Goal: Information Seeking & Learning: Learn about a topic

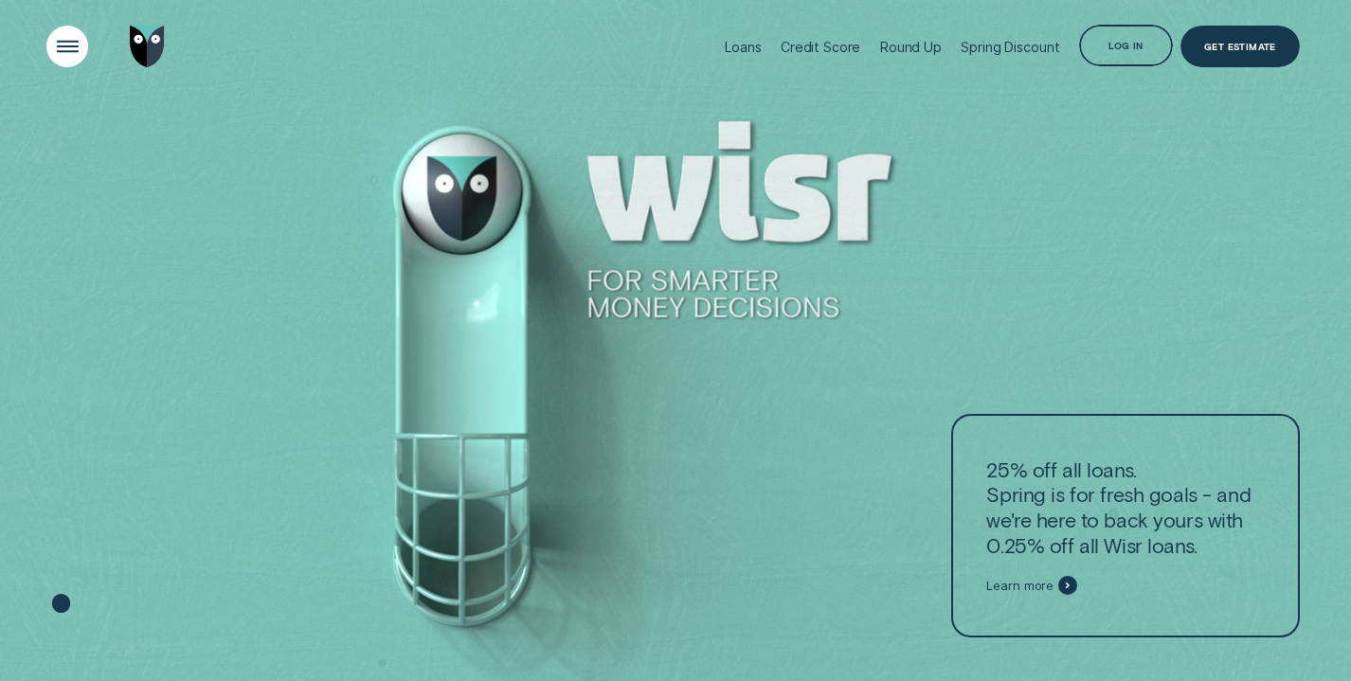
click at [45, 37] on div "Open Menu" at bounding box center [67, 47] width 60 height 60
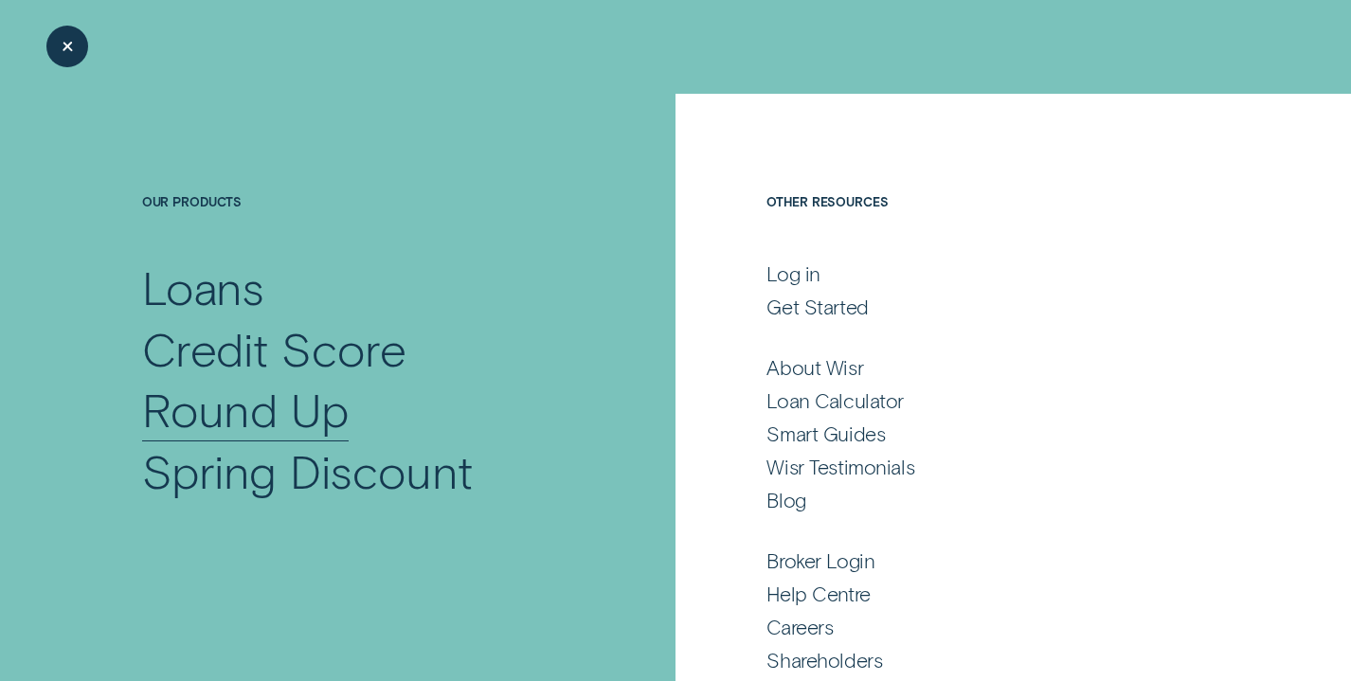
click at [206, 420] on div "Round Up" at bounding box center [245, 409] width 207 height 61
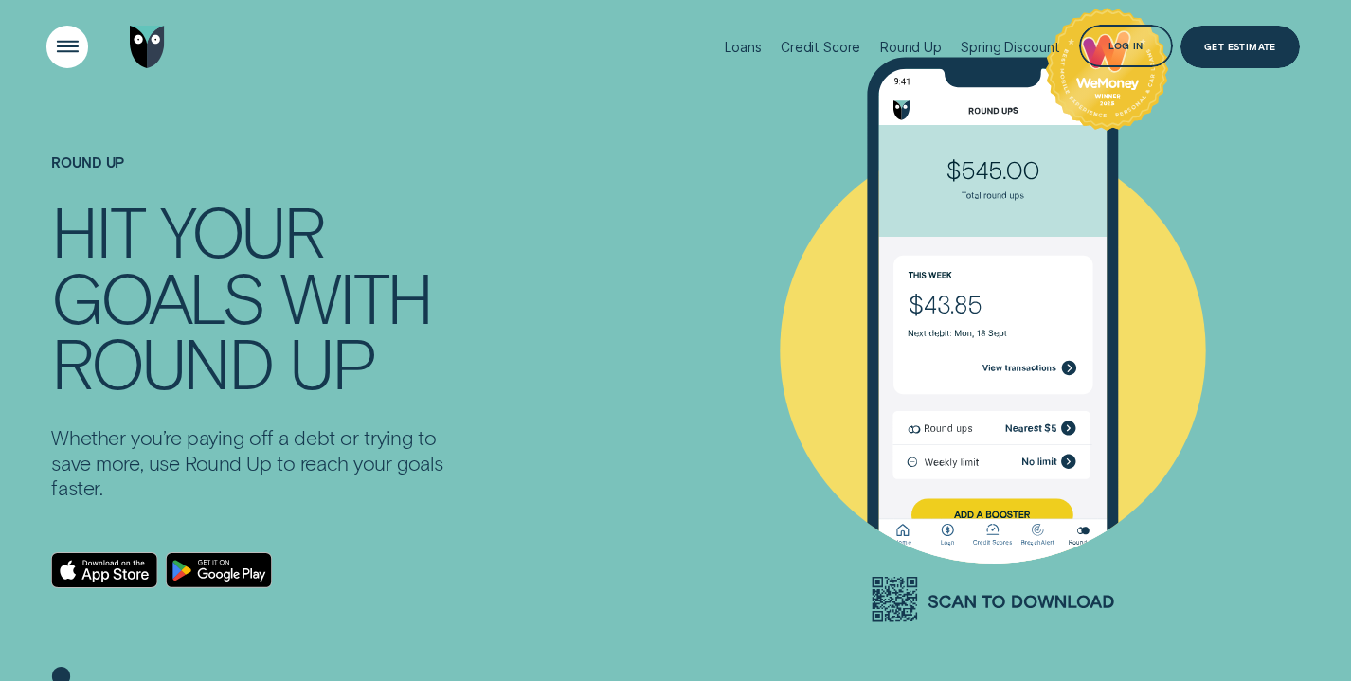
click at [64, 40] on div "Open Menu" at bounding box center [67, 47] width 60 height 60
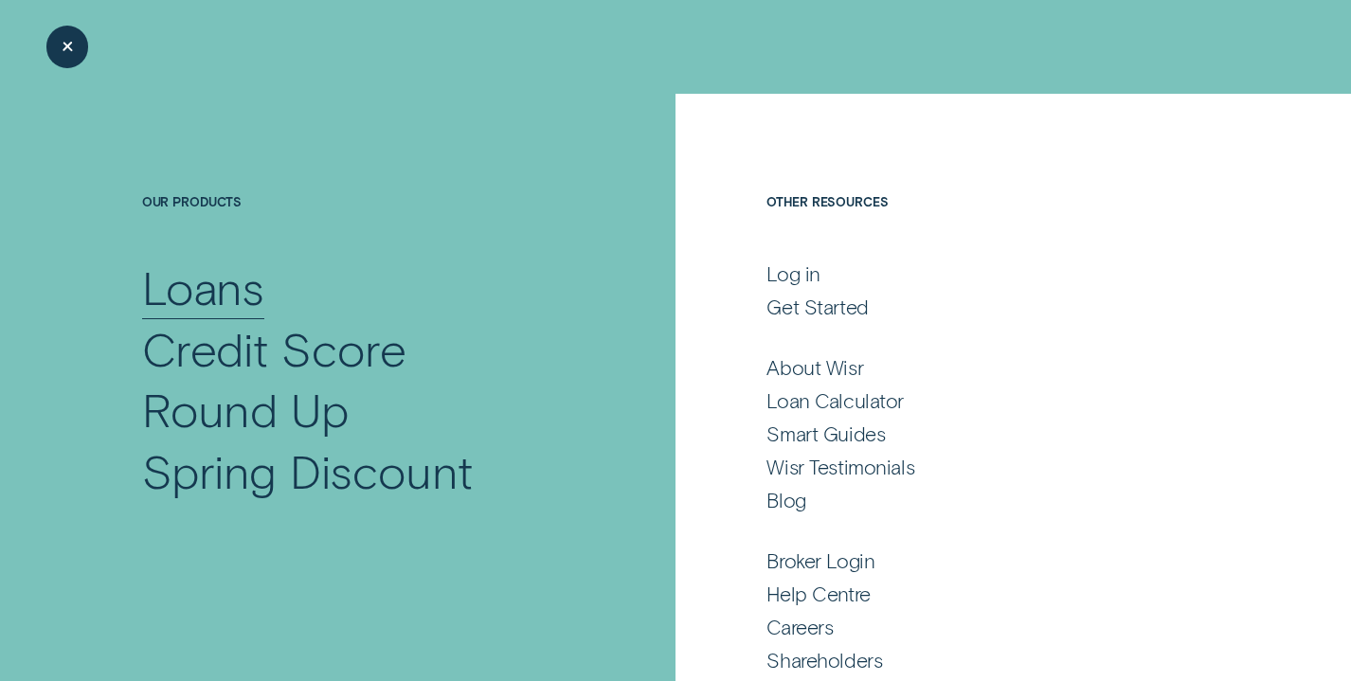
click at [209, 296] on div "Loans" at bounding box center [203, 287] width 123 height 61
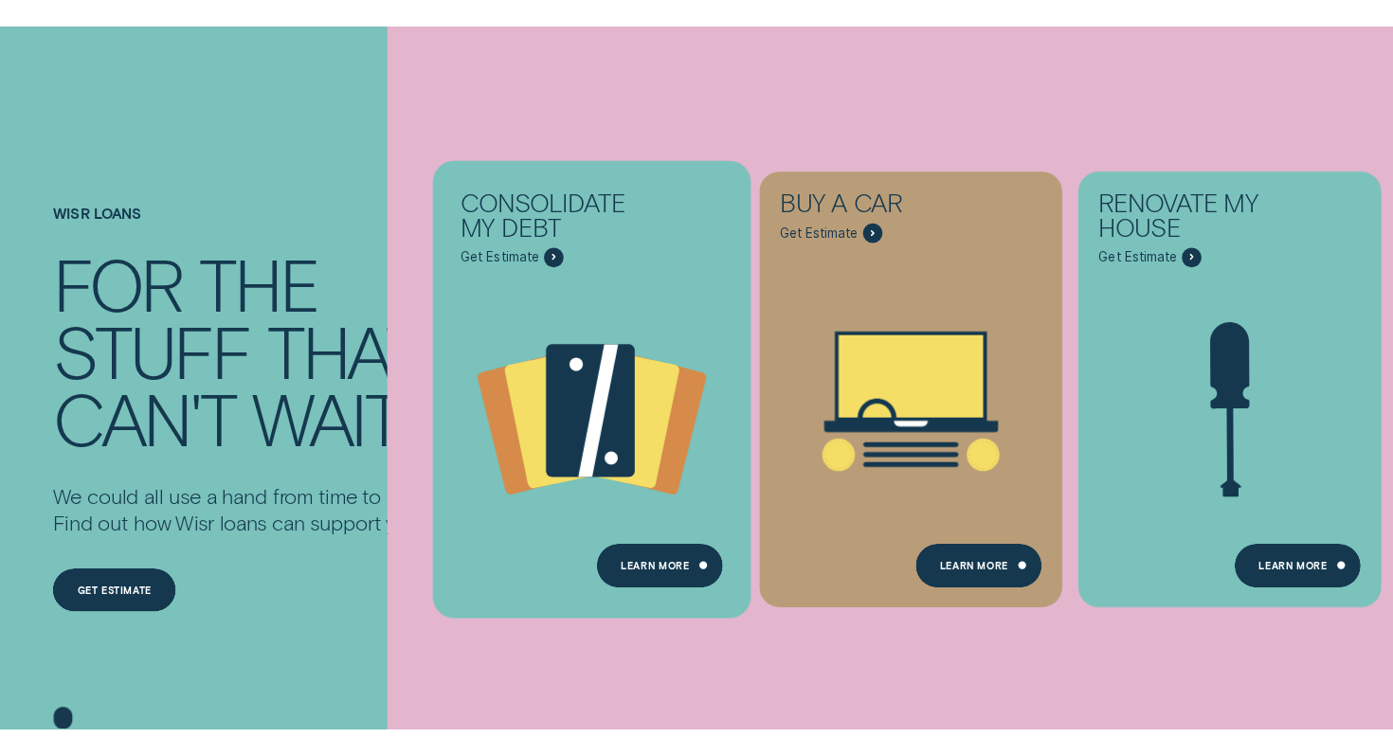
scroll to position [114, 0]
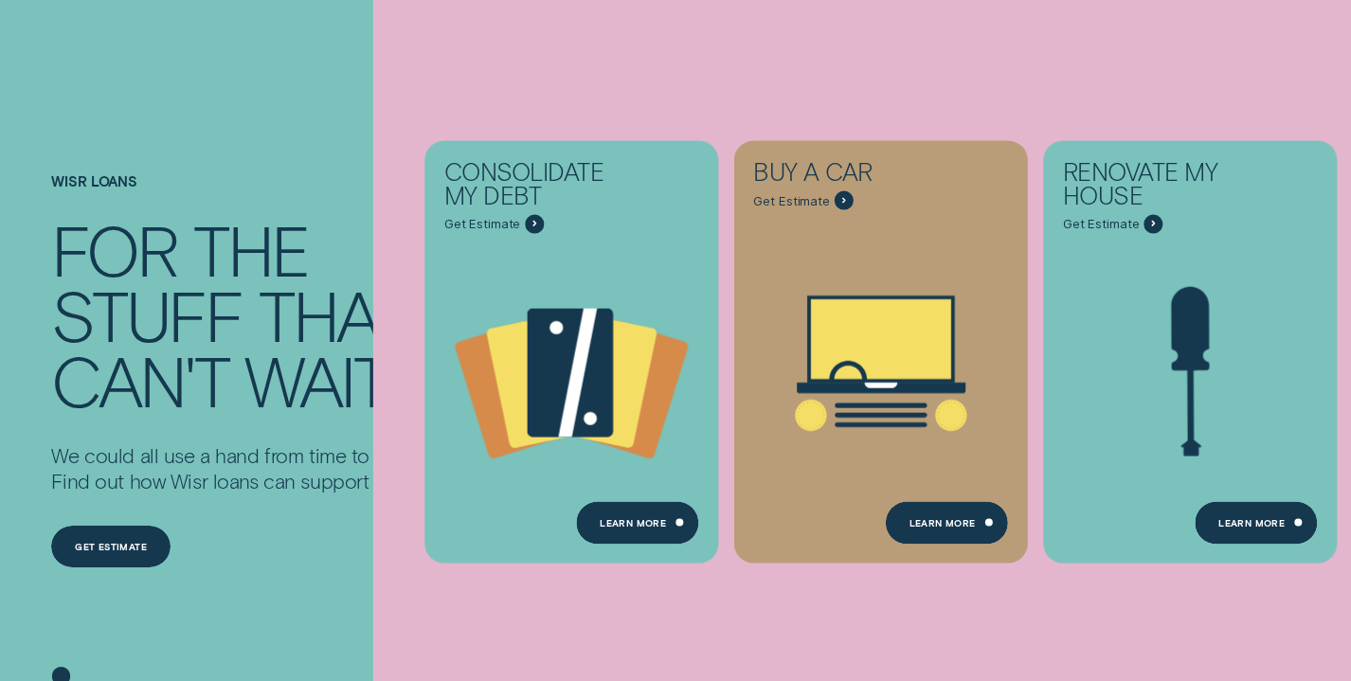
click at [619, 32] on div "Consolidate my debt Get Estimate Loans - Debt Consolidation Learn more Learn mo…" at bounding box center [1048, 352] width 1351 height 704
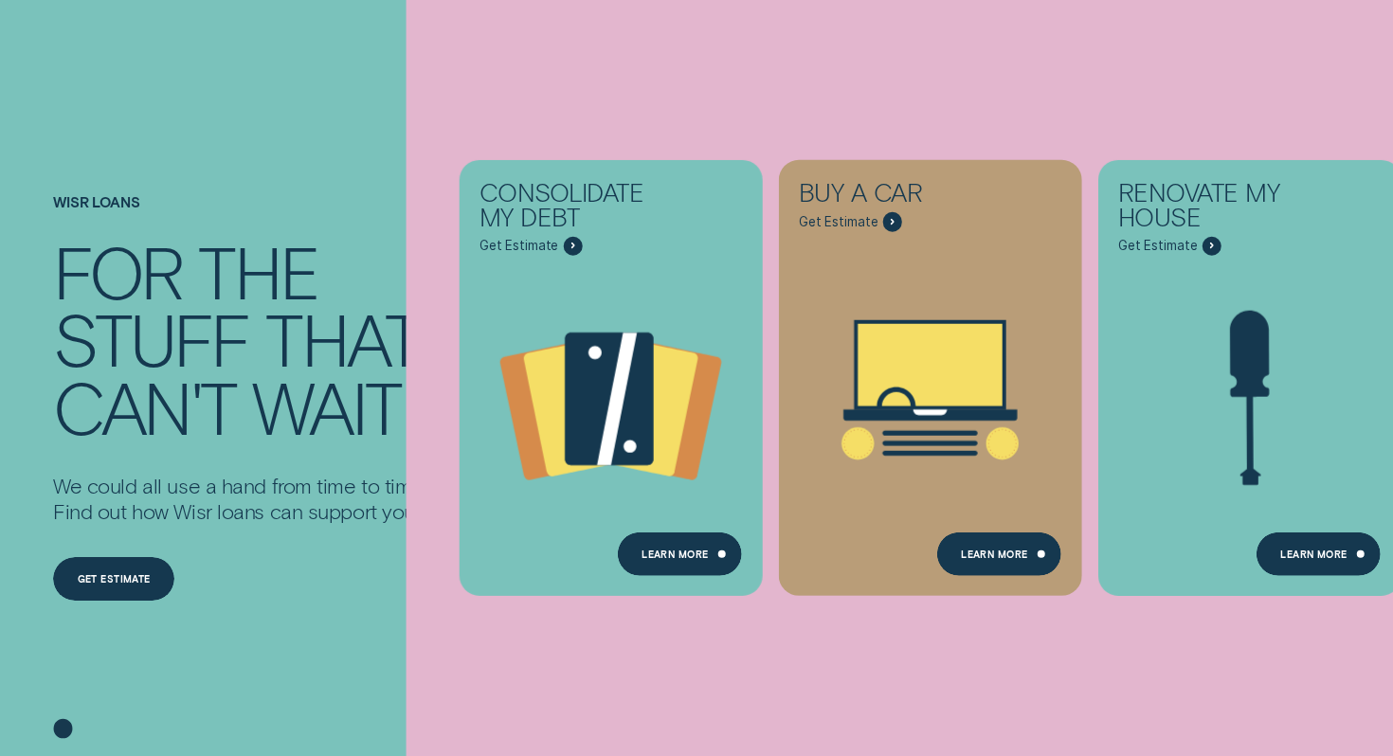
click at [274, 248] on div "the" at bounding box center [258, 271] width 120 height 67
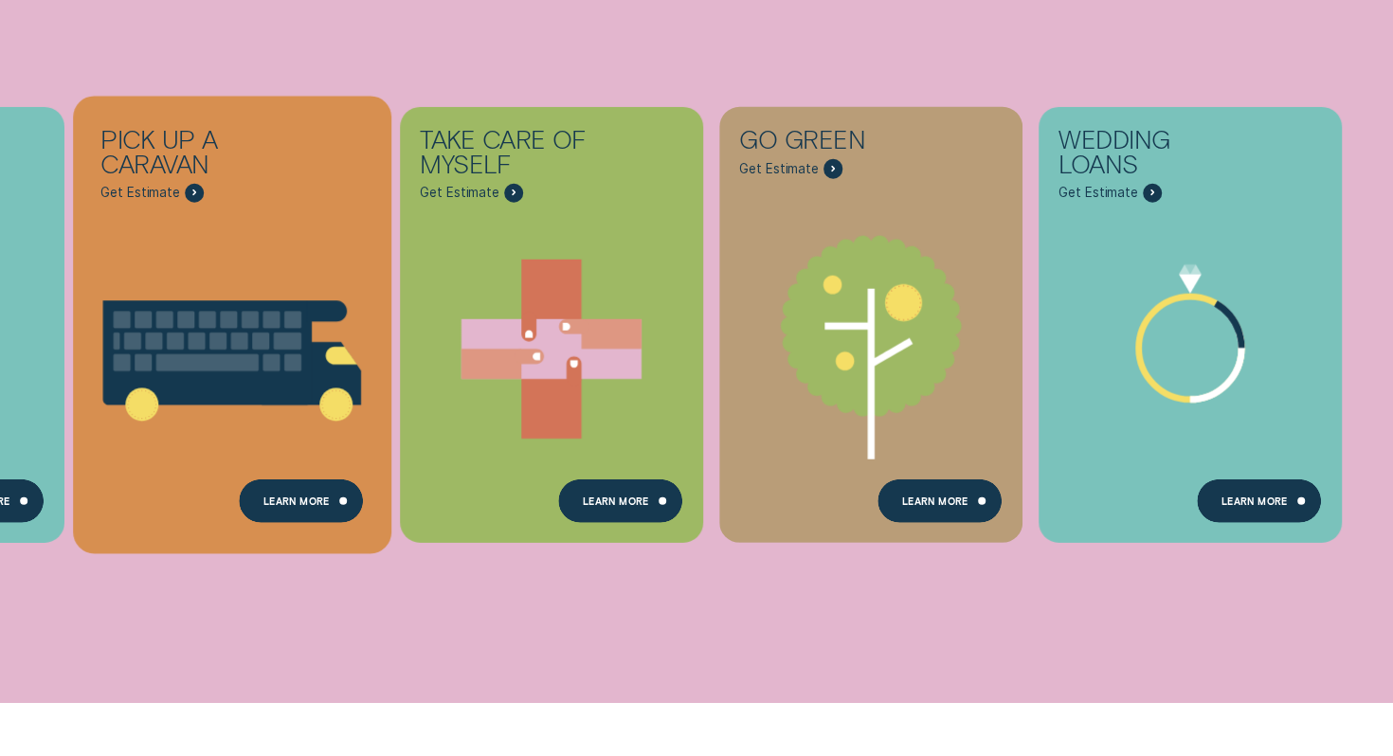
scroll to position [748, 0]
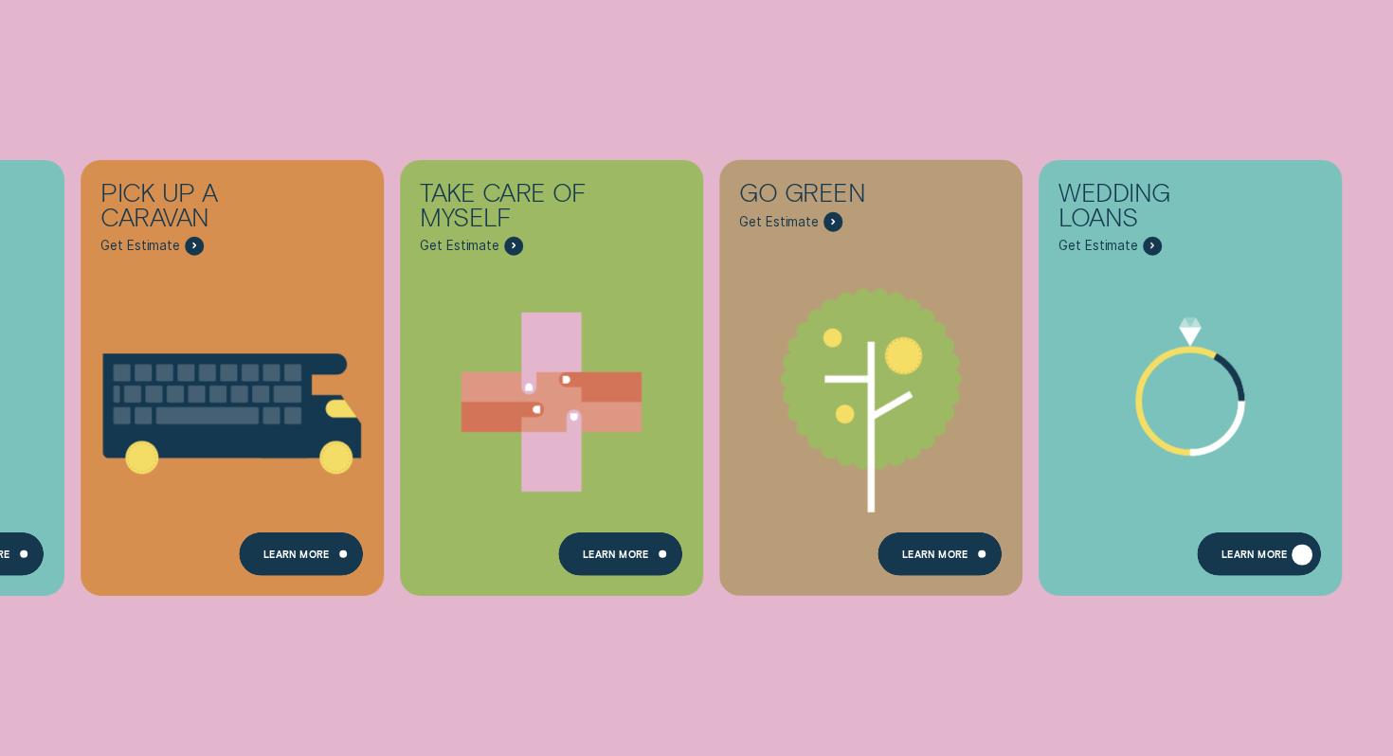
click at [1286, 560] on div "Learn more" at bounding box center [1254, 556] width 66 height 9
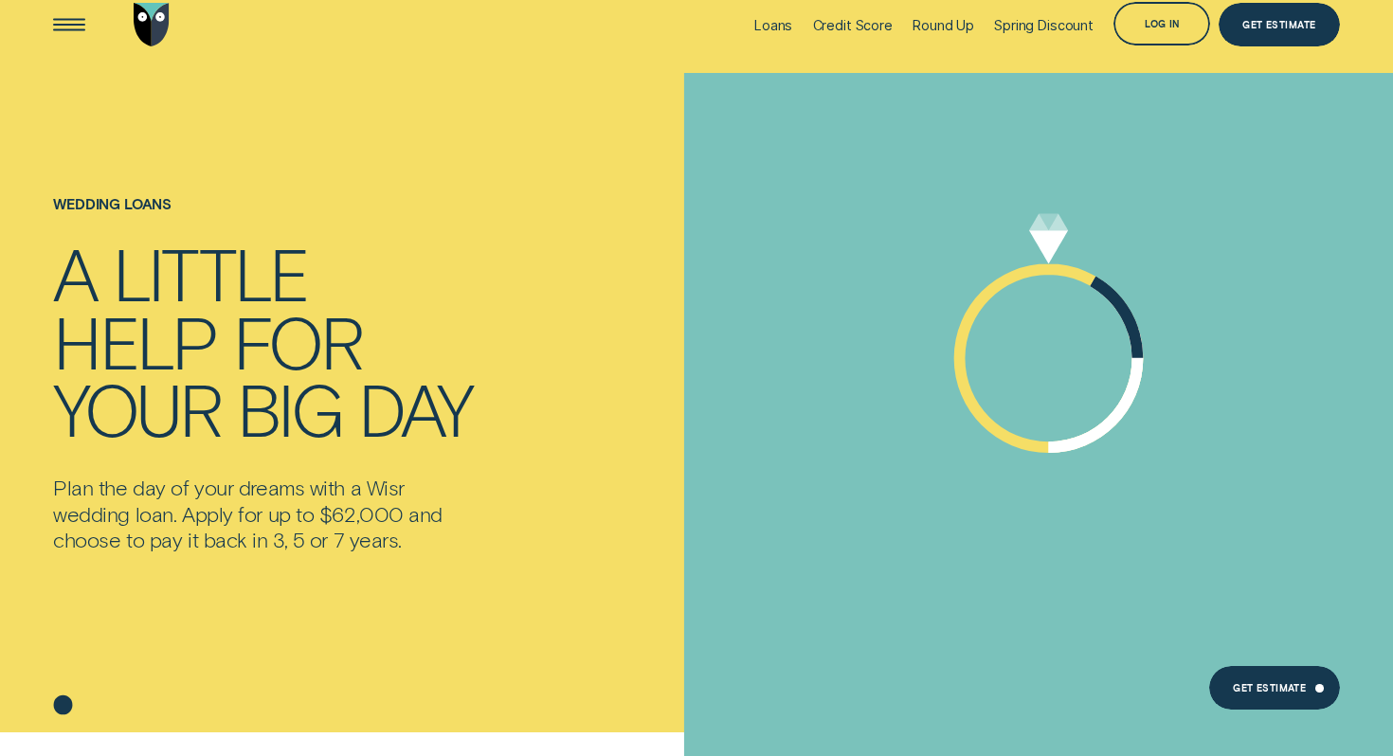
scroll to position [22, 0]
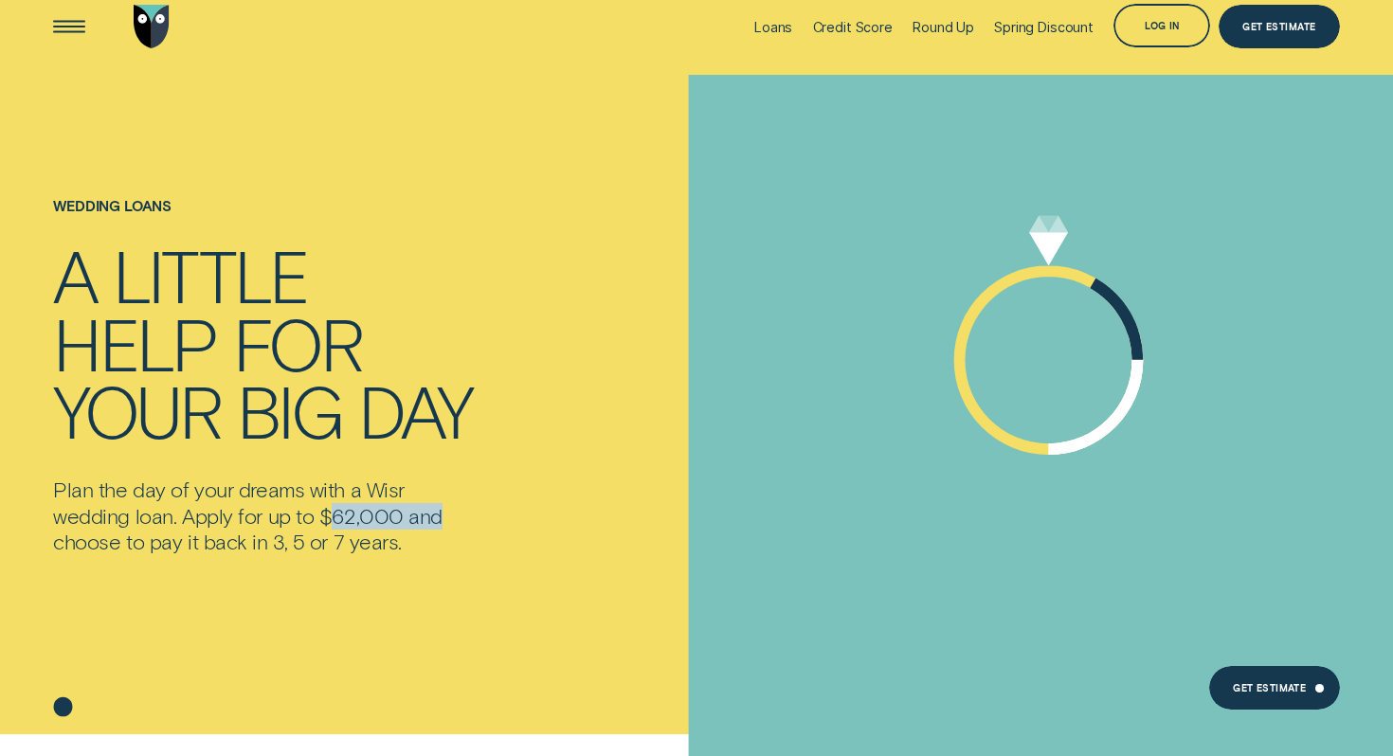
drag, startPoint x: 324, startPoint y: 511, endPoint x: 472, endPoint y: 513, distance: 147.8
click at [472, 513] on p "Plan the day of your dreams with a Wisr wedding loan. Apply for up to $62,000 a…" at bounding box center [262, 516] width 419 height 79
click at [470, 610] on div "Wedding loans A little help for your big day Plan the day of your dreams with a…" at bounding box center [262, 376] width 419 height 603
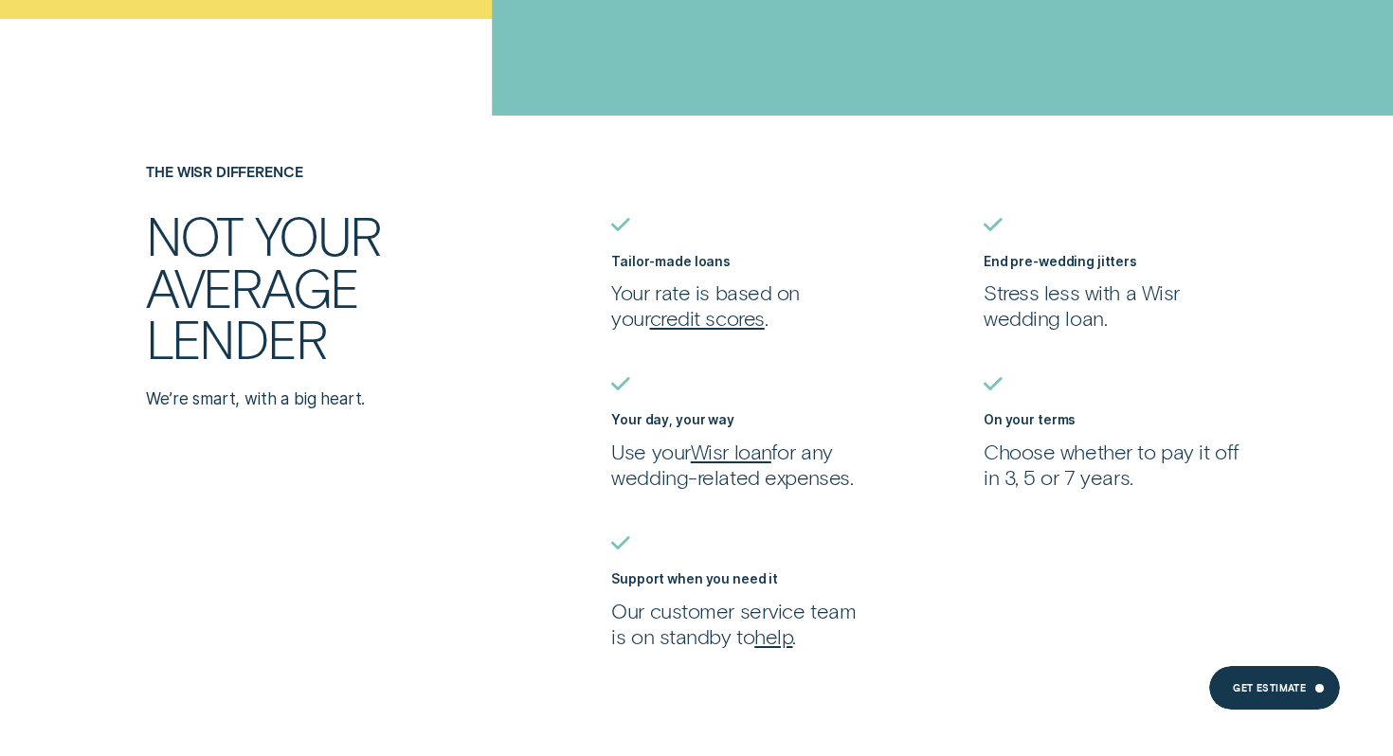
scroll to position [0, 0]
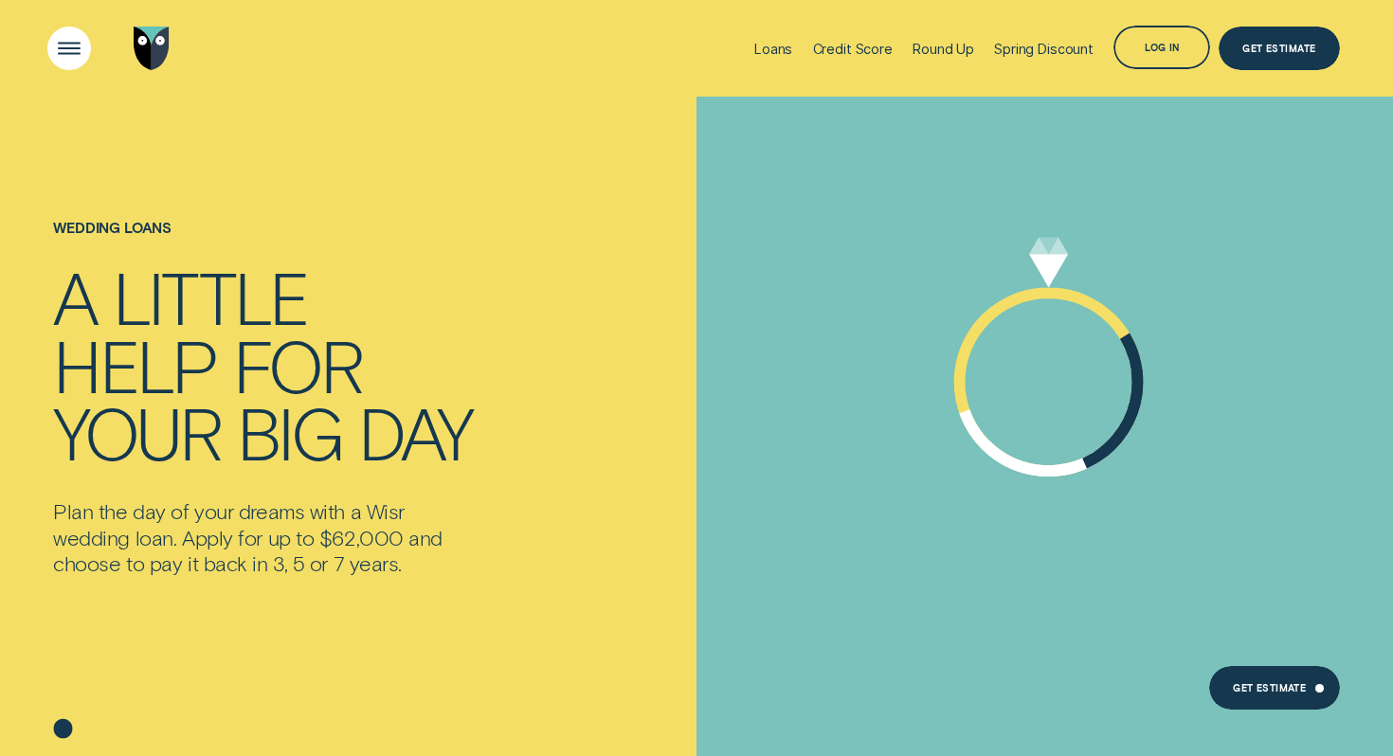
click at [54, 45] on div "Open Menu" at bounding box center [70, 49] width 62 height 62
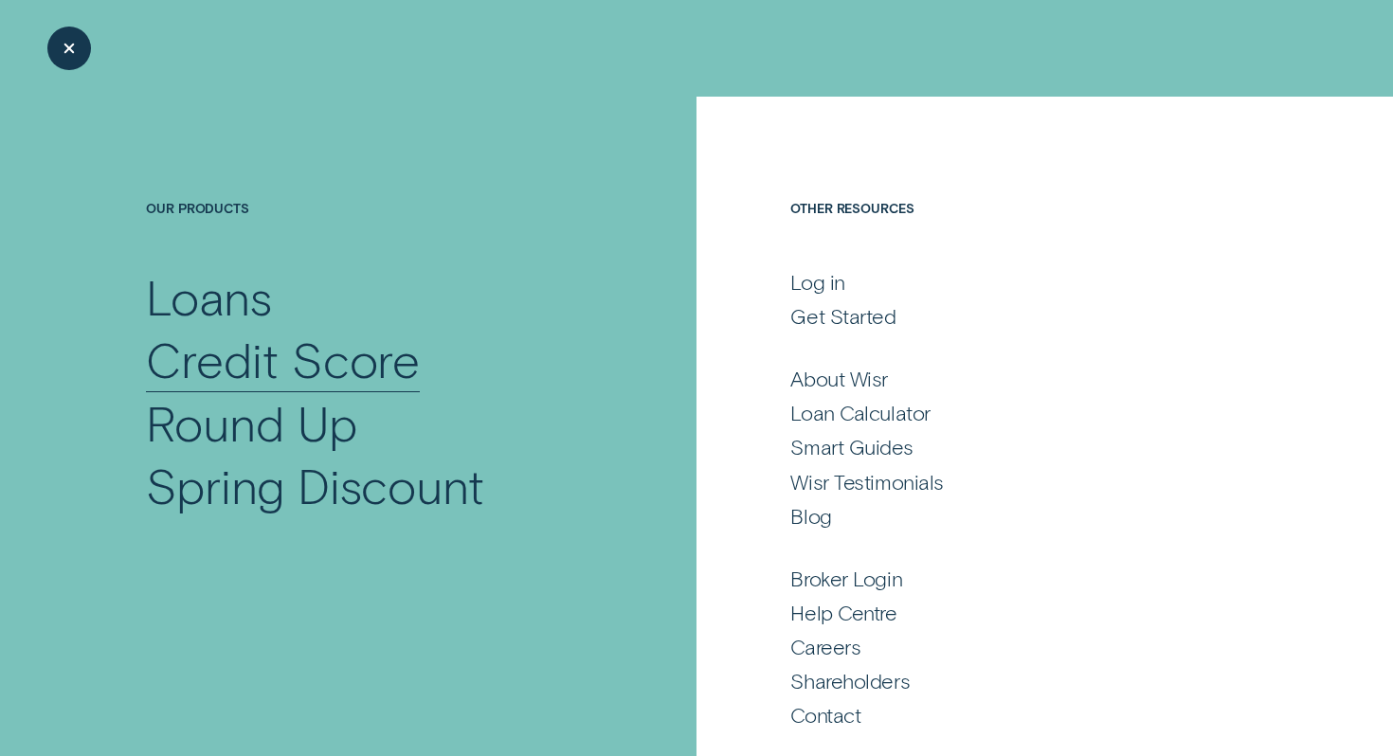
click at [260, 369] on div "Credit Score" at bounding box center [283, 359] width 274 height 63
